Goal: Find specific page/section

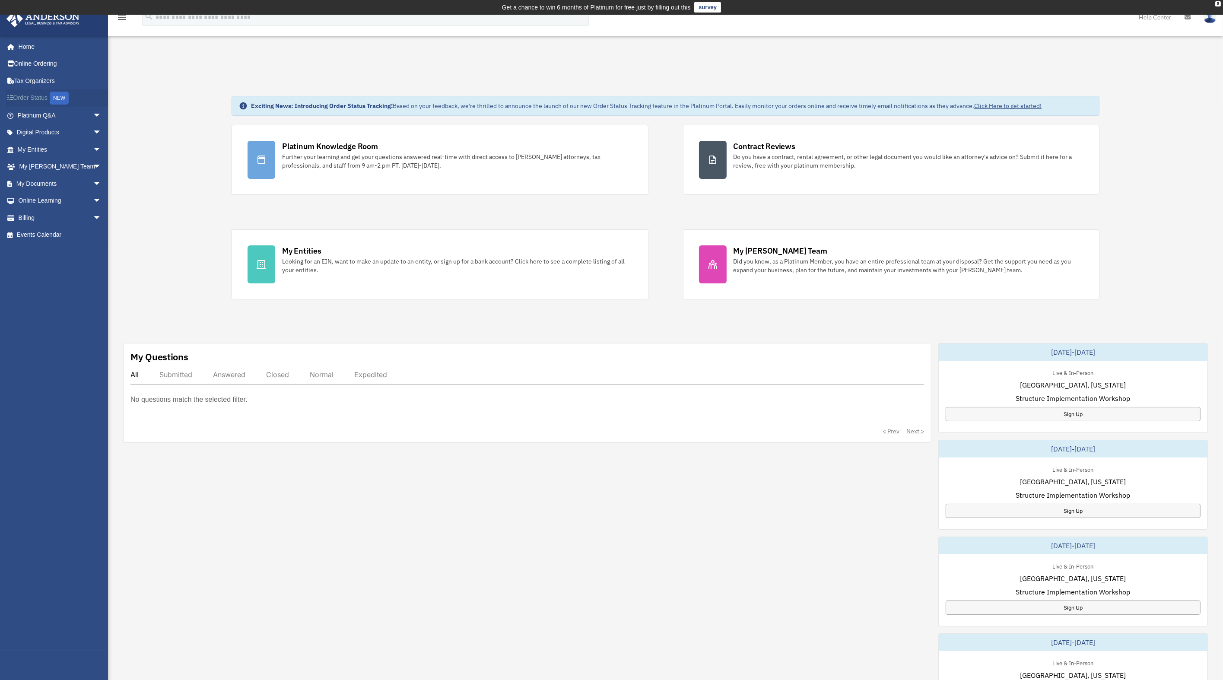
click at [43, 96] on link "Order Status NEW" at bounding box center [60, 98] width 108 height 18
click at [39, 165] on link "My Anderson Team arrow_drop_down" at bounding box center [60, 166] width 108 height 17
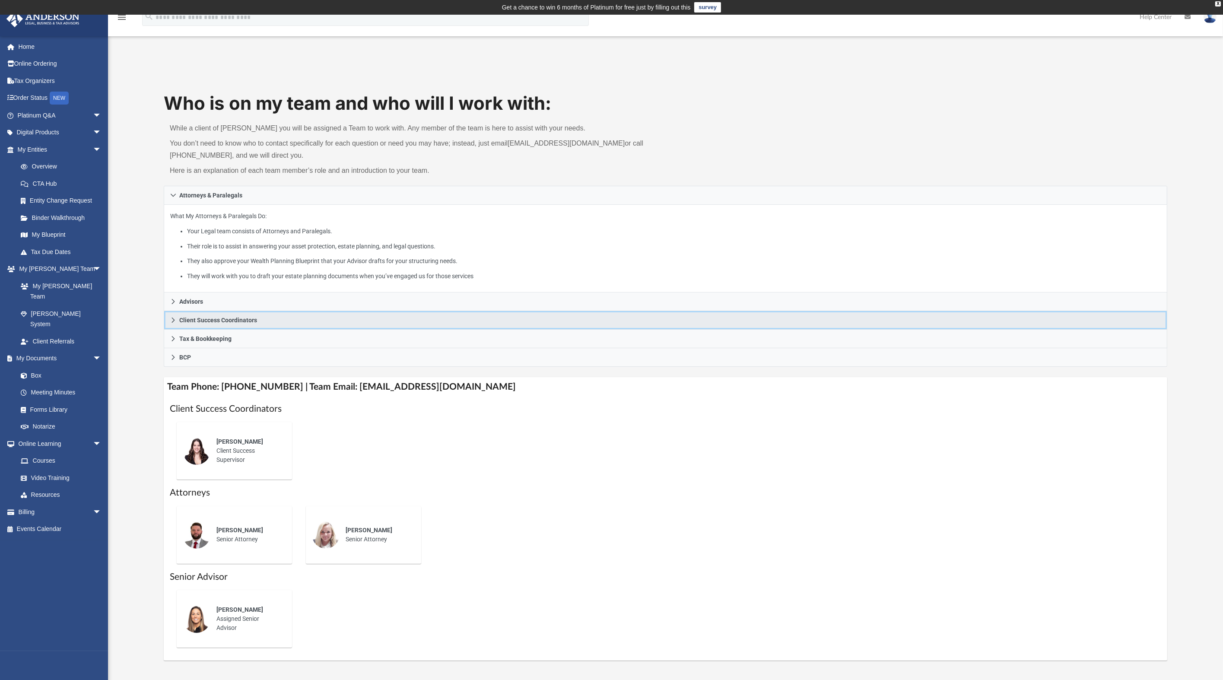
click at [172, 319] on icon at bounding box center [173, 320] width 6 height 6
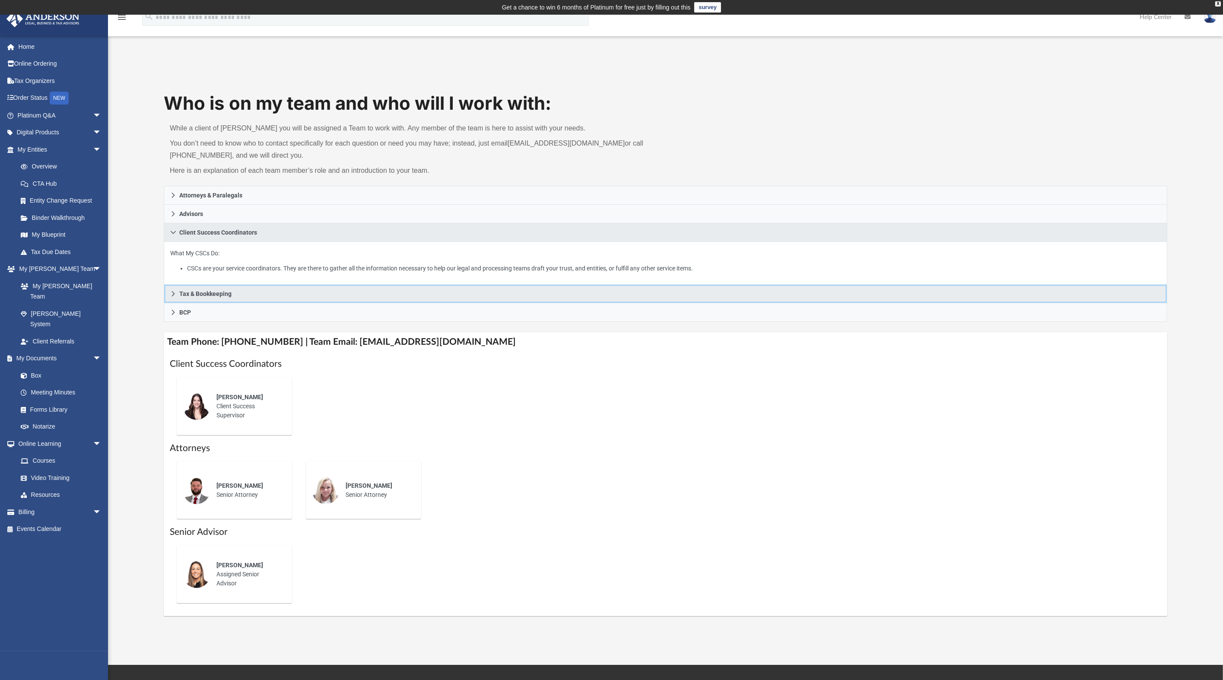
click at [174, 292] on icon at bounding box center [173, 294] width 6 height 6
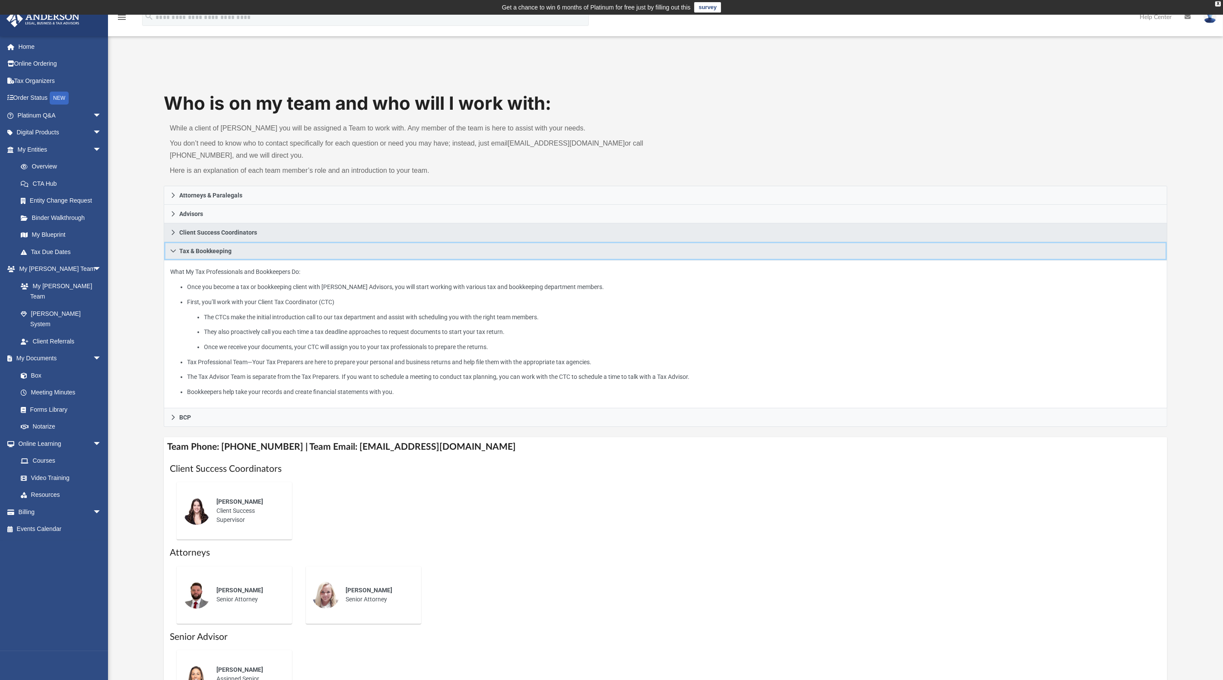
click at [173, 251] on icon at bounding box center [173, 251] width 5 height 3
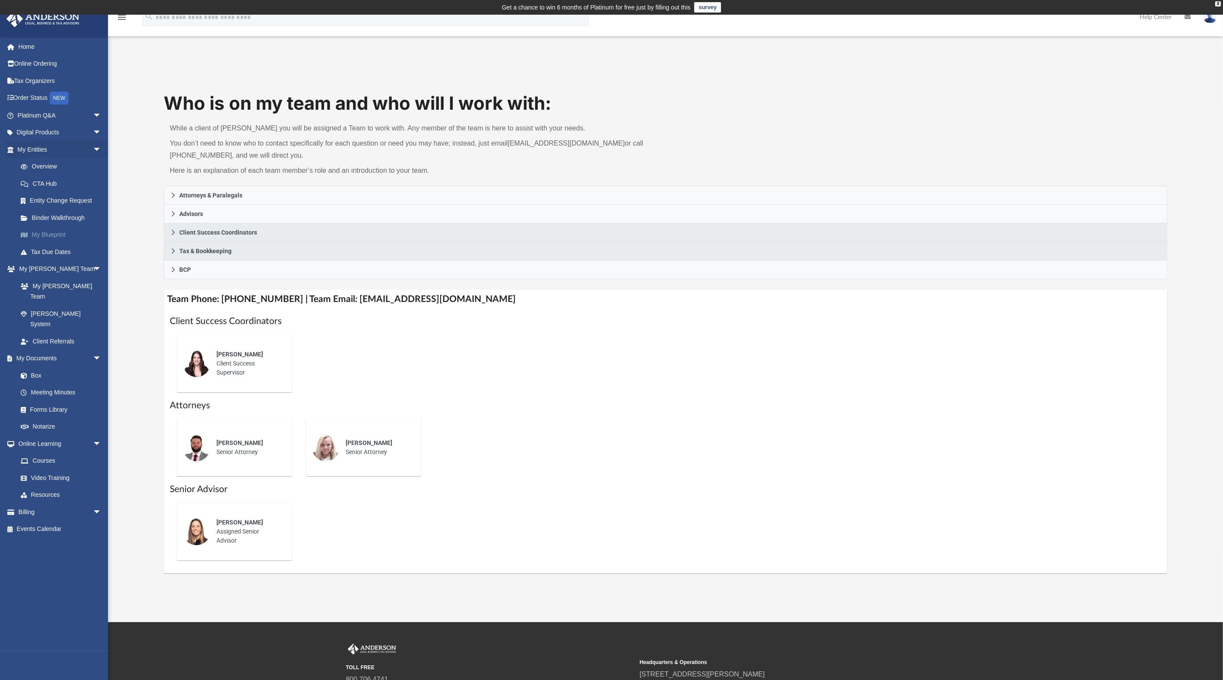
click at [49, 236] on link "My Blueprint" at bounding box center [63, 234] width 102 height 17
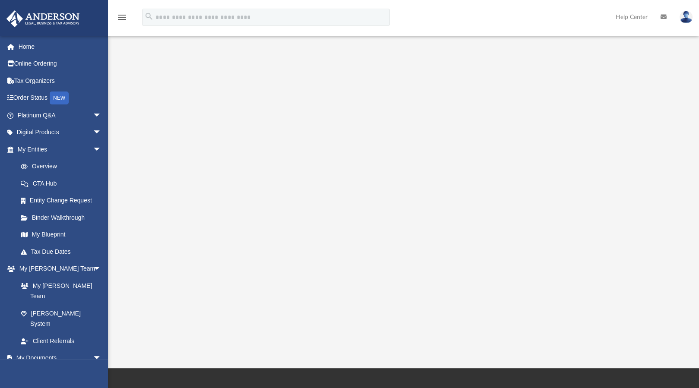
scroll to position [74, 0]
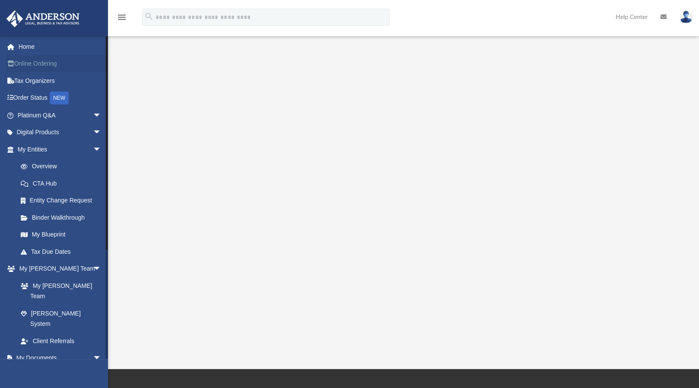
click at [29, 63] on link "Online Ordering" at bounding box center [60, 63] width 108 height 17
